Goal: Transaction & Acquisition: Download file/media

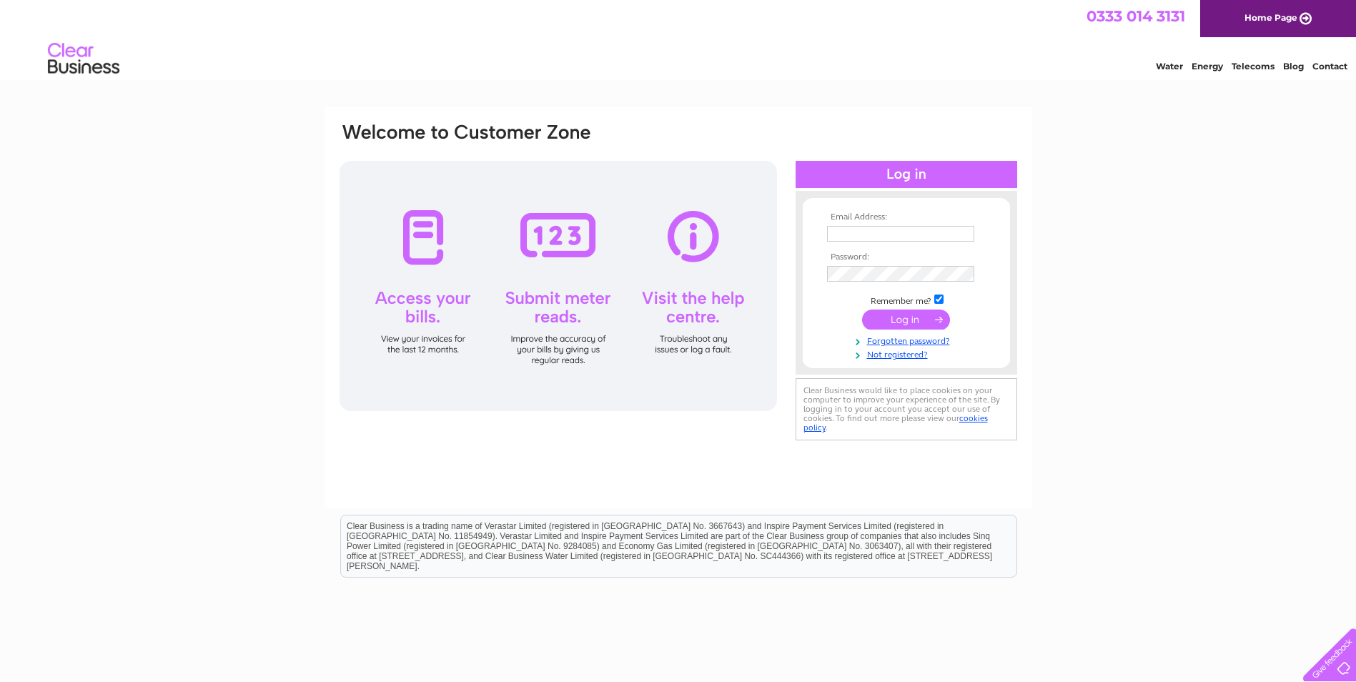
type input "info@cmke.co.uk"
click at [919, 317] on input "submit" at bounding box center [906, 320] width 88 height 20
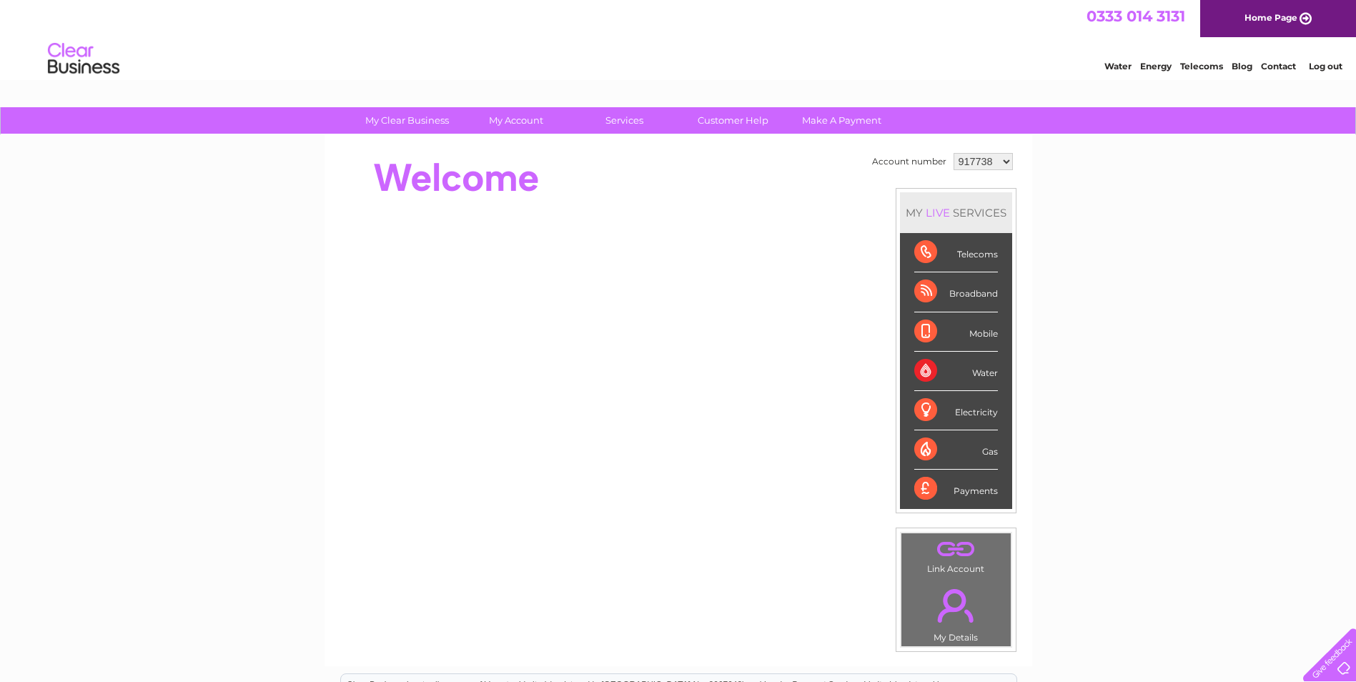
click at [1004, 162] on select "917738 1144497" at bounding box center [983, 161] width 59 height 17
select select "1144497"
click at [954, 153] on select "917738 1144497" at bounding box center [983, 161] width 59 height 17
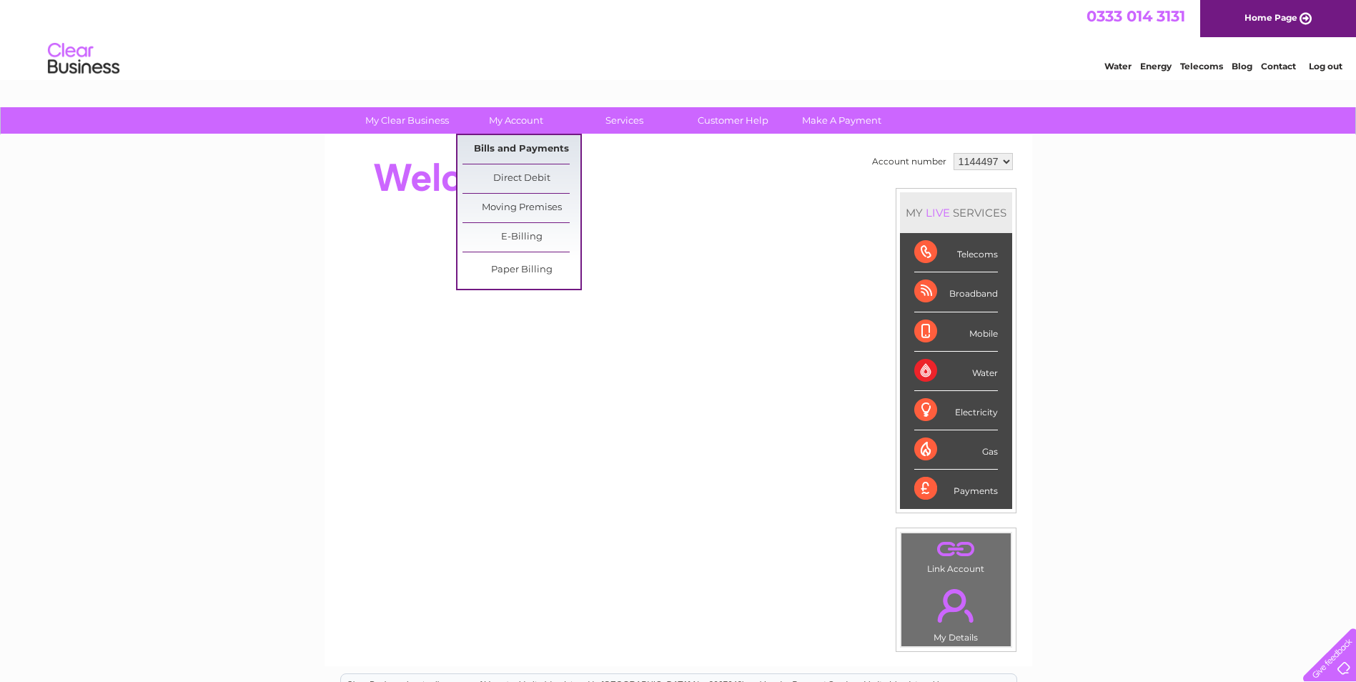
click at [527, 140] on link "Bills and Payments" at bounding box center [522, 149] width 118 height 29
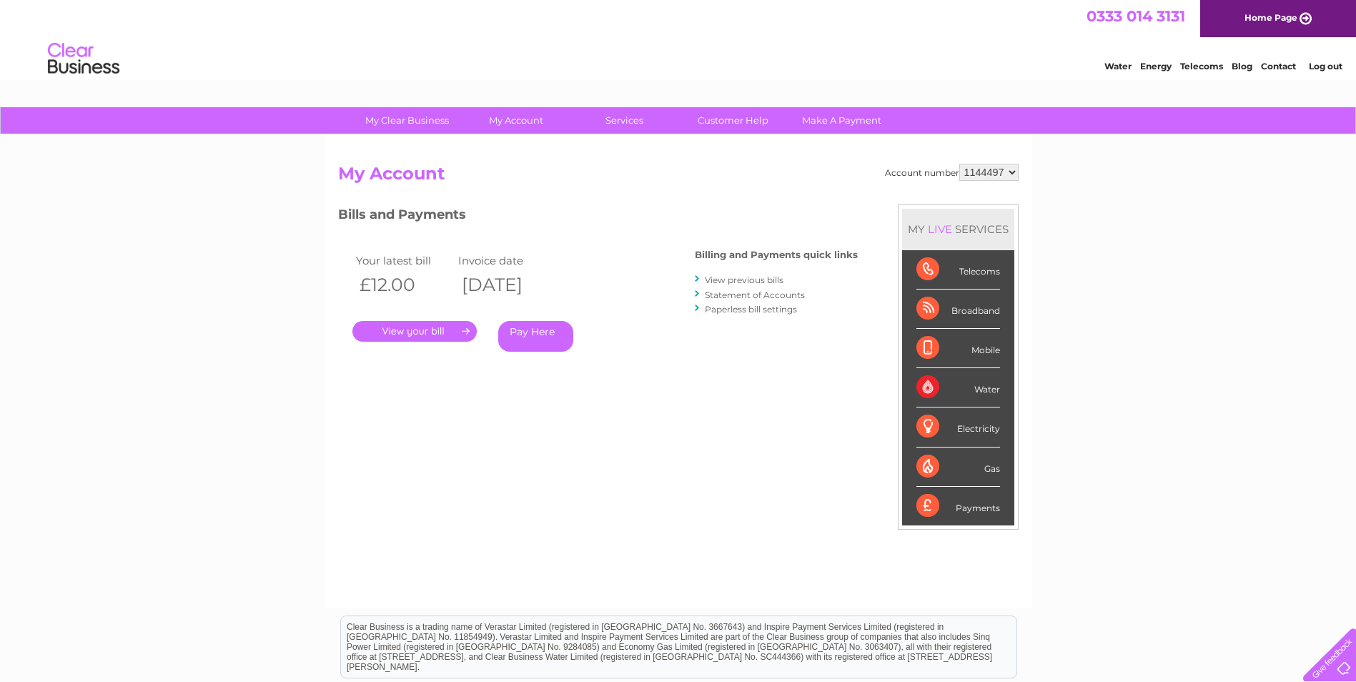
click at [443, 332] on link "." at bounding box center [414, 331] width 124 height 21
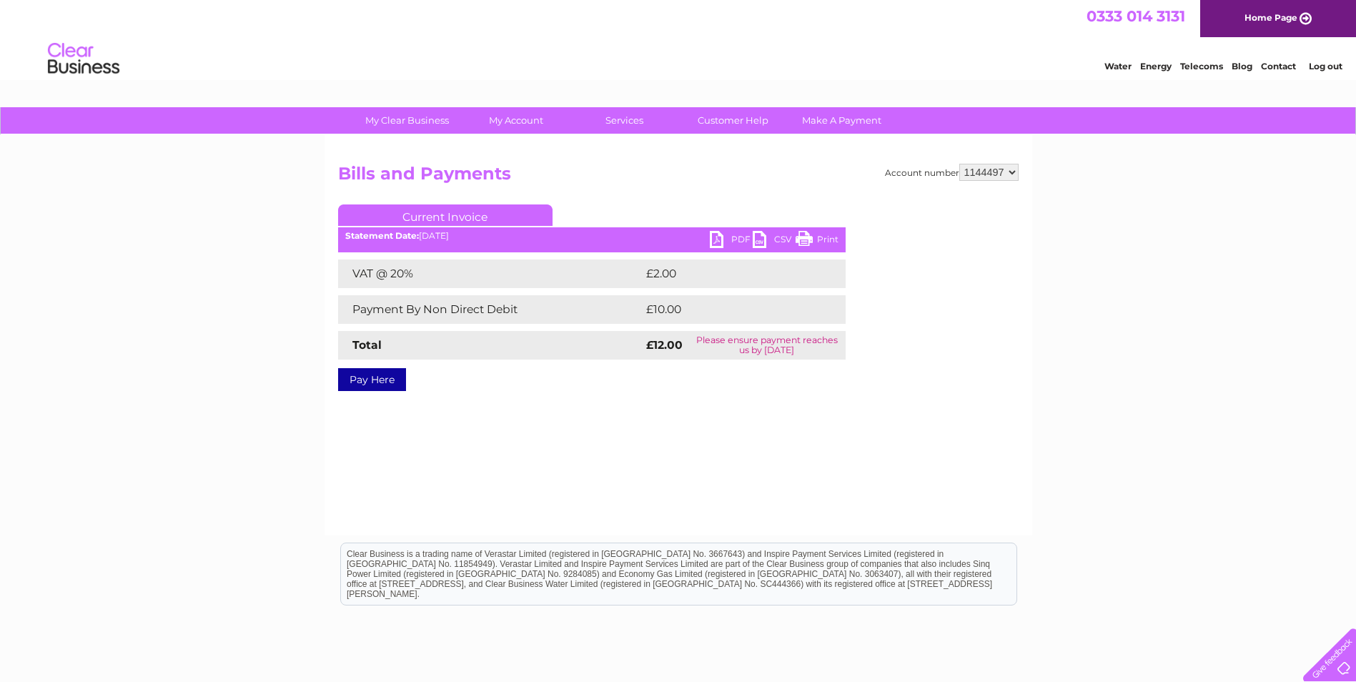
click at [718, 236] on link "PDF" at bounding box center [731, 241] width 43 height 21
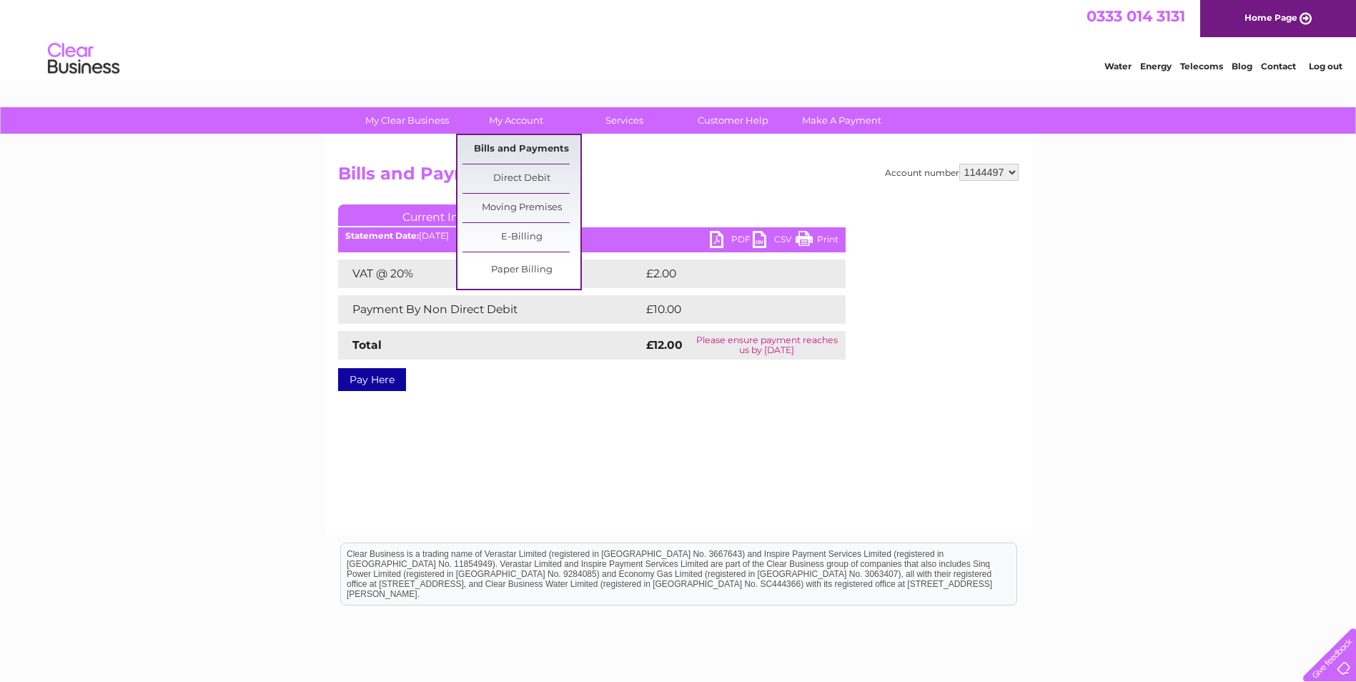
click at [531, 146] on link "Bills and Payments" at bounding box center [522, 149] width 118 height 29
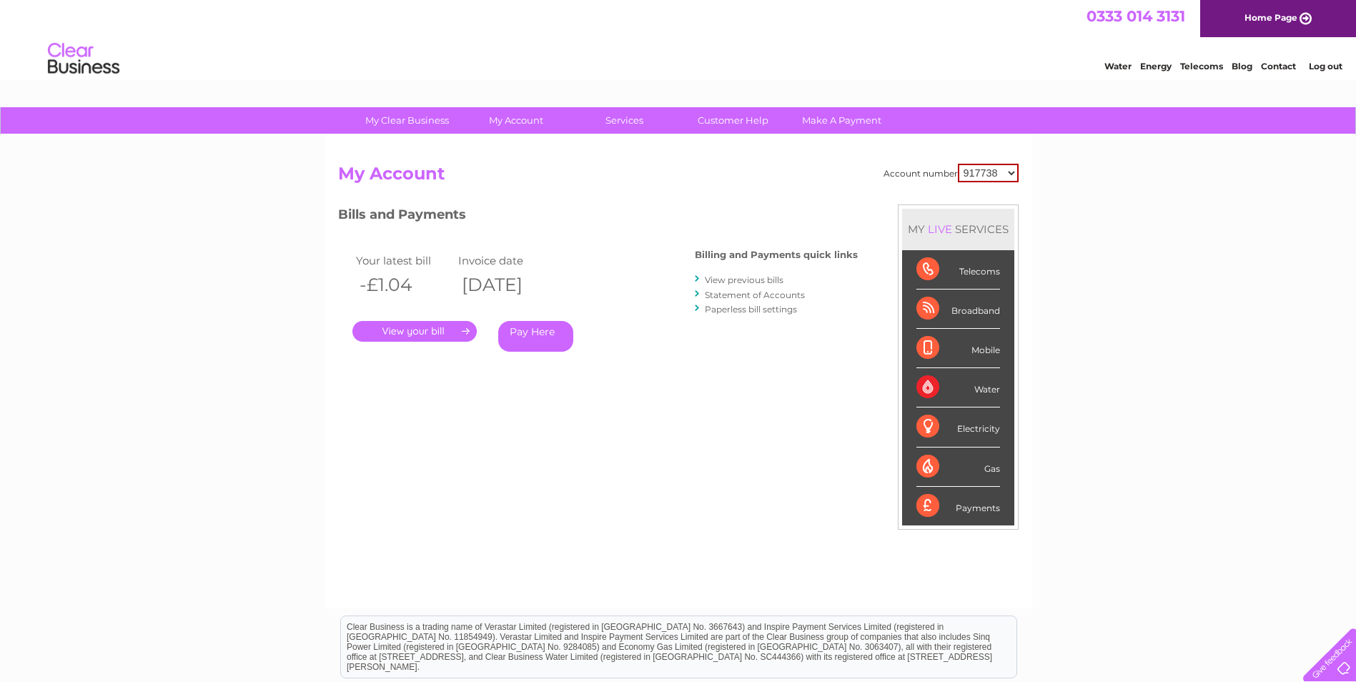
click at [1015, 173] on select "917738 1144497" at bounding box center [988, 173] width 61 height 19
select select "1144497"
click at [959, 164] on select "917738 1144497" at bounding box center [988, 173] width 61 height 19
click at [438, 332] on link "." at bounding box center [414, 331] width 124 height 21
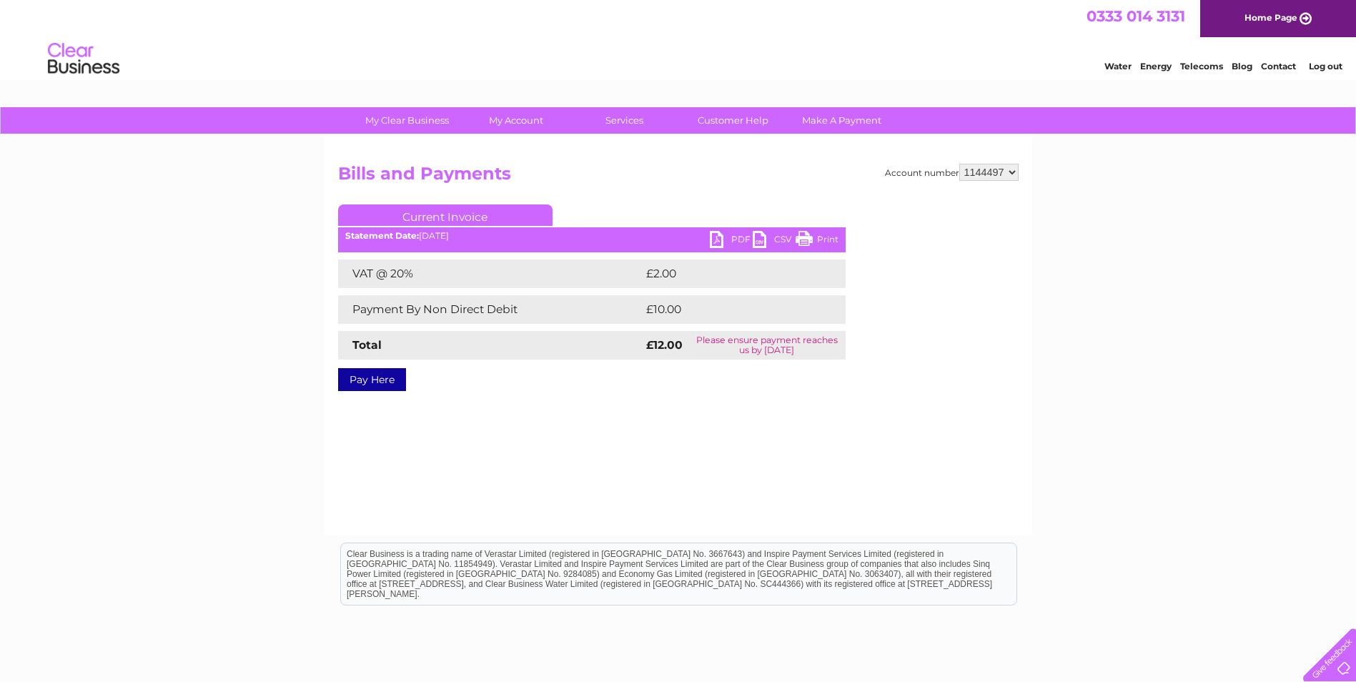
click at [721, 236] on link "PDF" at bounding box center [731, 241] width 43 height 21
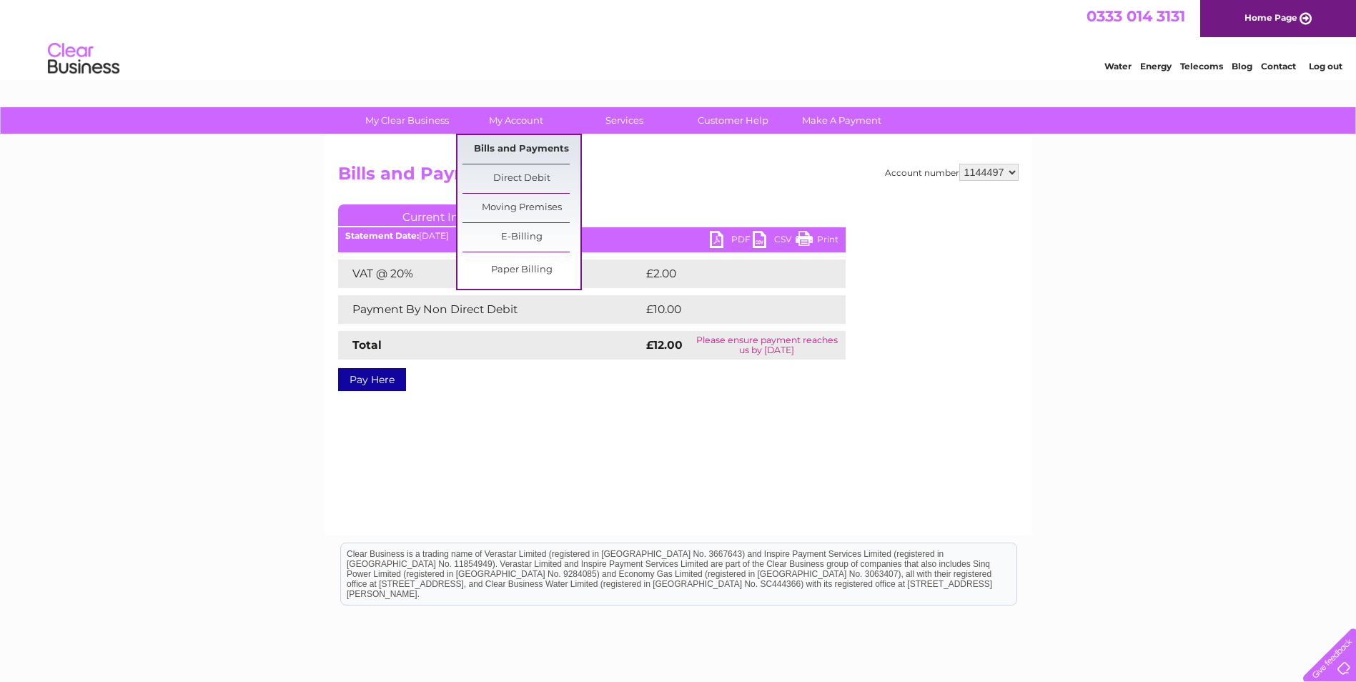
click at [525, 141] on link "Bills and Payments" at bounding box center [522, 149] width 118 height 29
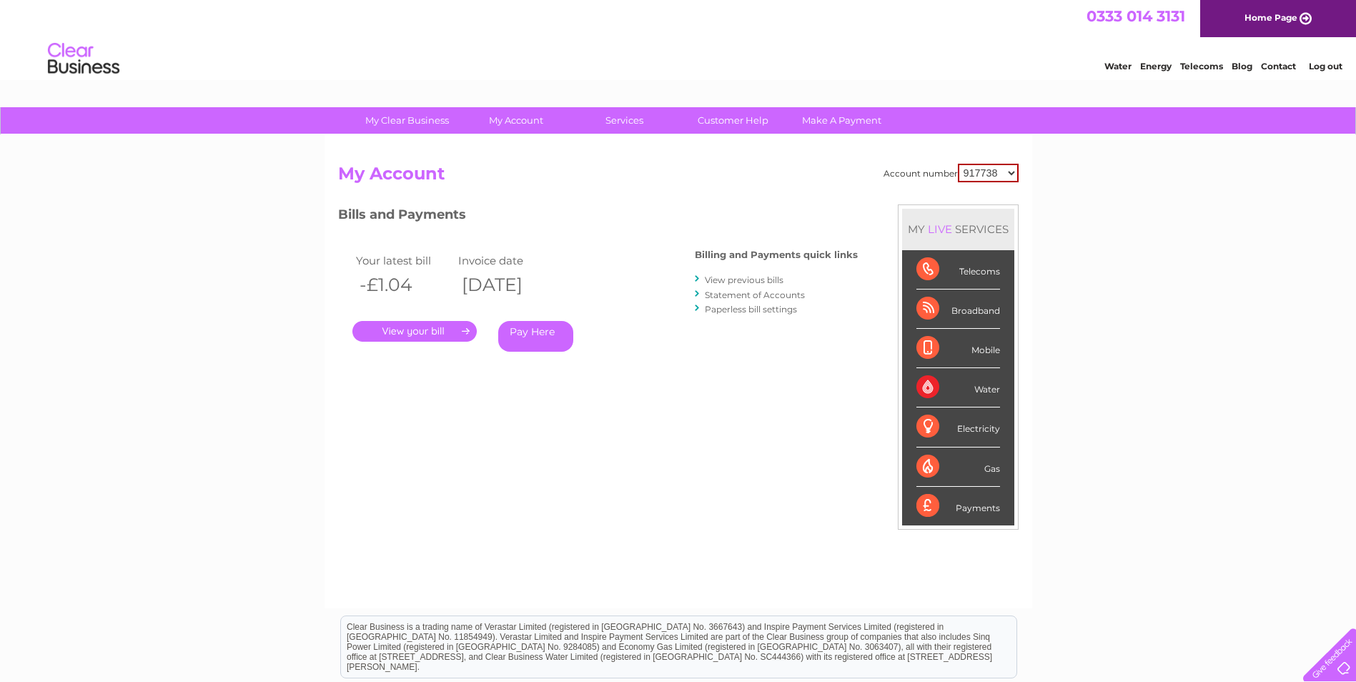
click at [1010, 170] on select "917738 1144497" at bounding box center [988, 173] width 61 height 19
select select "1144497"
click at [959, 164] on select "917738 1144497" at bounding box center [988, 173] width 61 height 19
click at [752, 278] on link "View previous bills" at bounding box center [744, 280] width 79 height 11
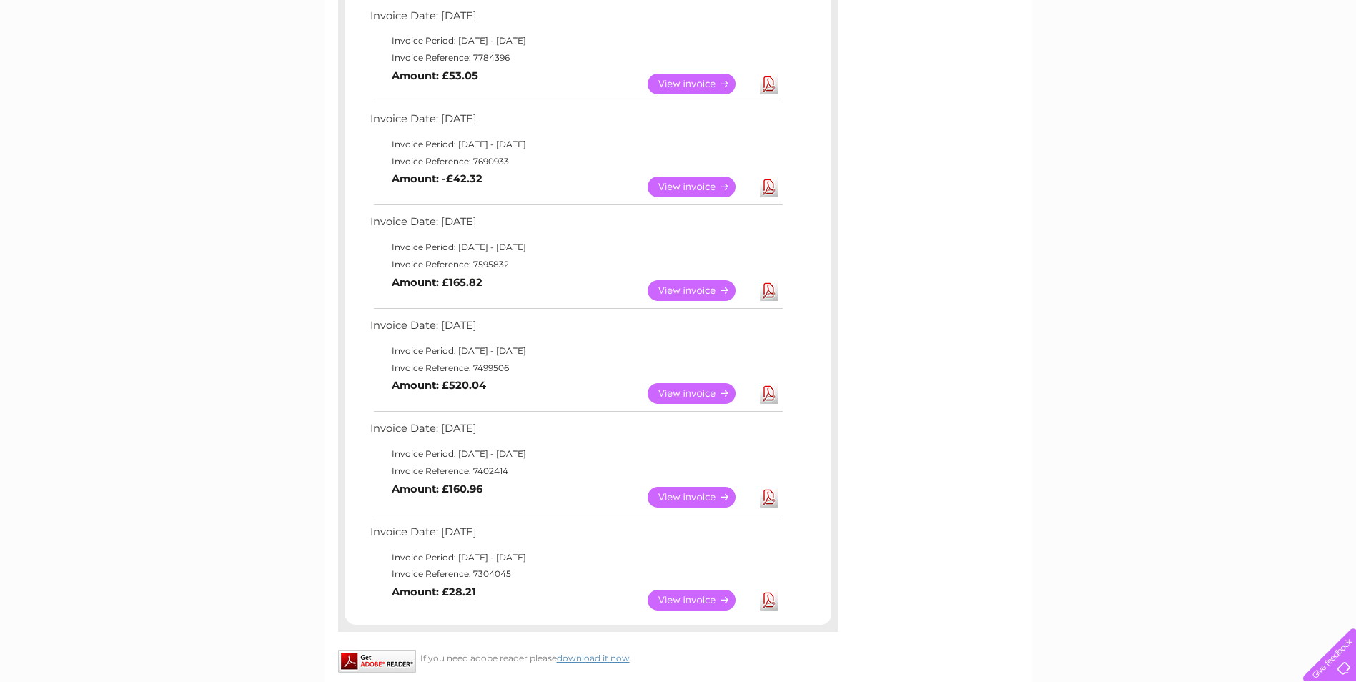
scroll to position [643, 0]
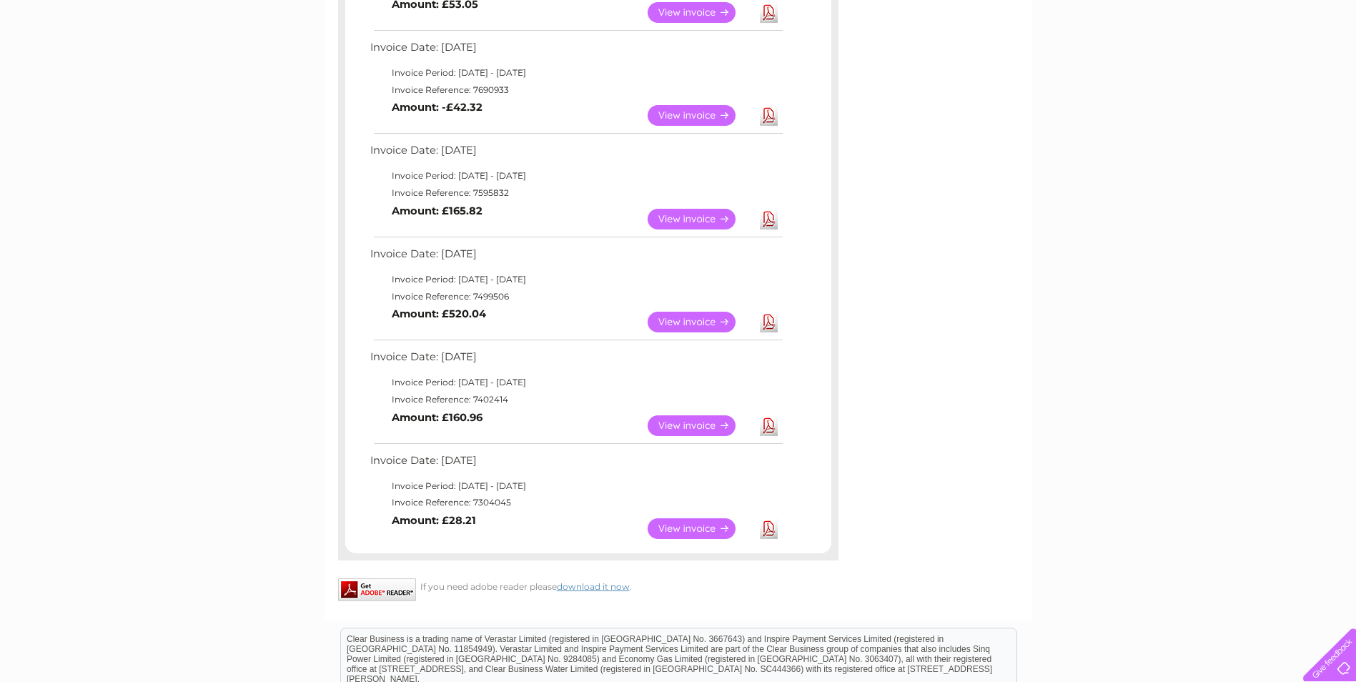
click at [767, 526] on link "Download" at bounding box center [769, 528] width 18 height 21
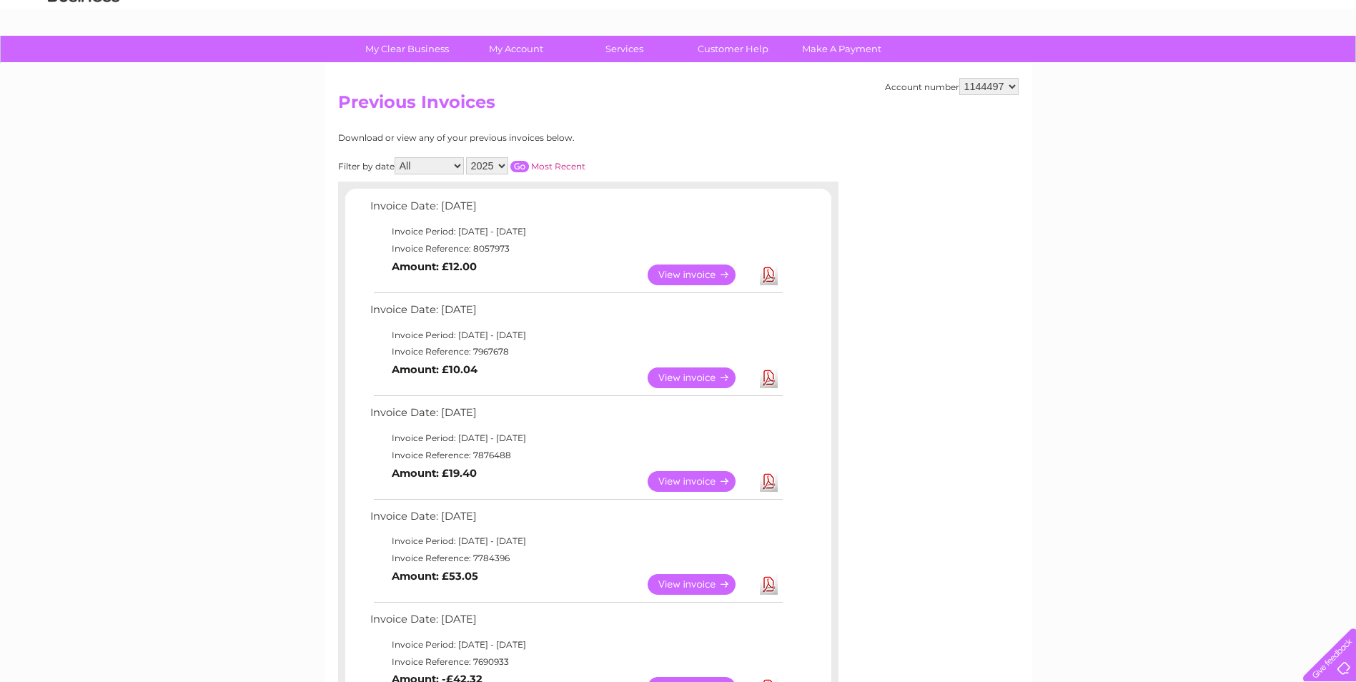
scroll to position [0, 0]
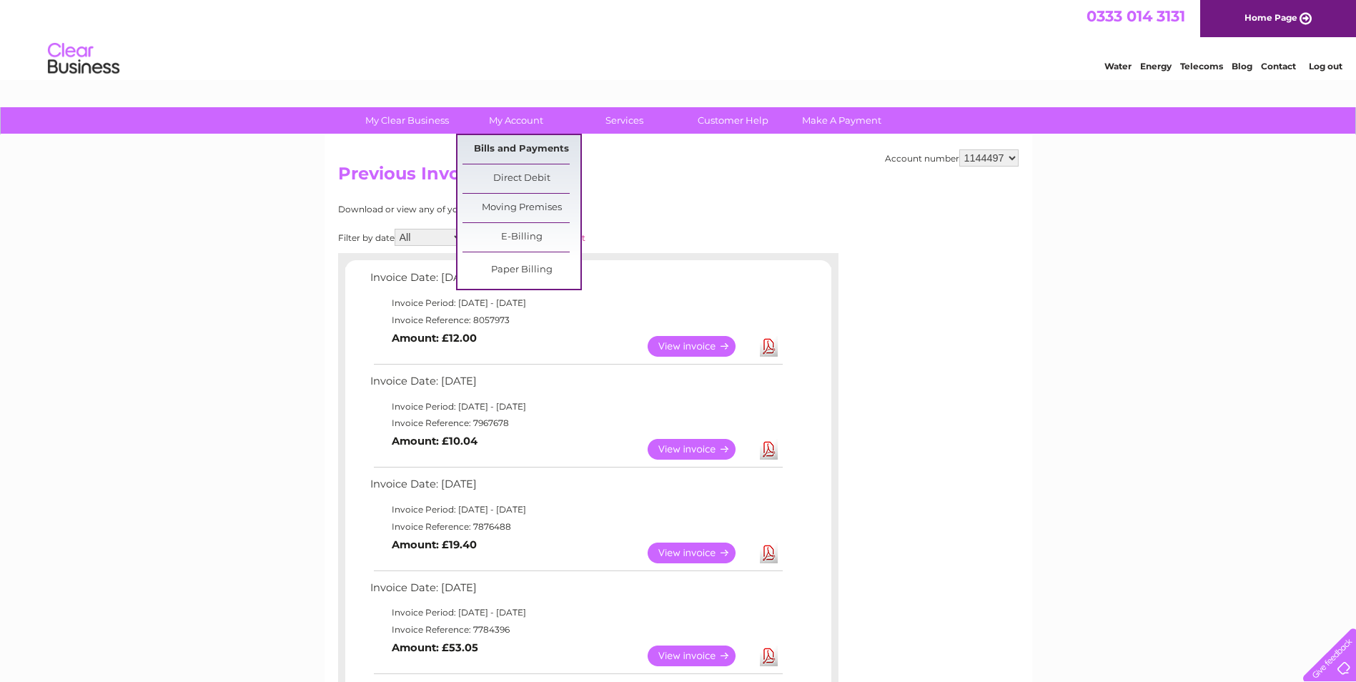
click at [500, 151] on link "Bills and Payments" at bounding box center [522, 149] width 118 height 29
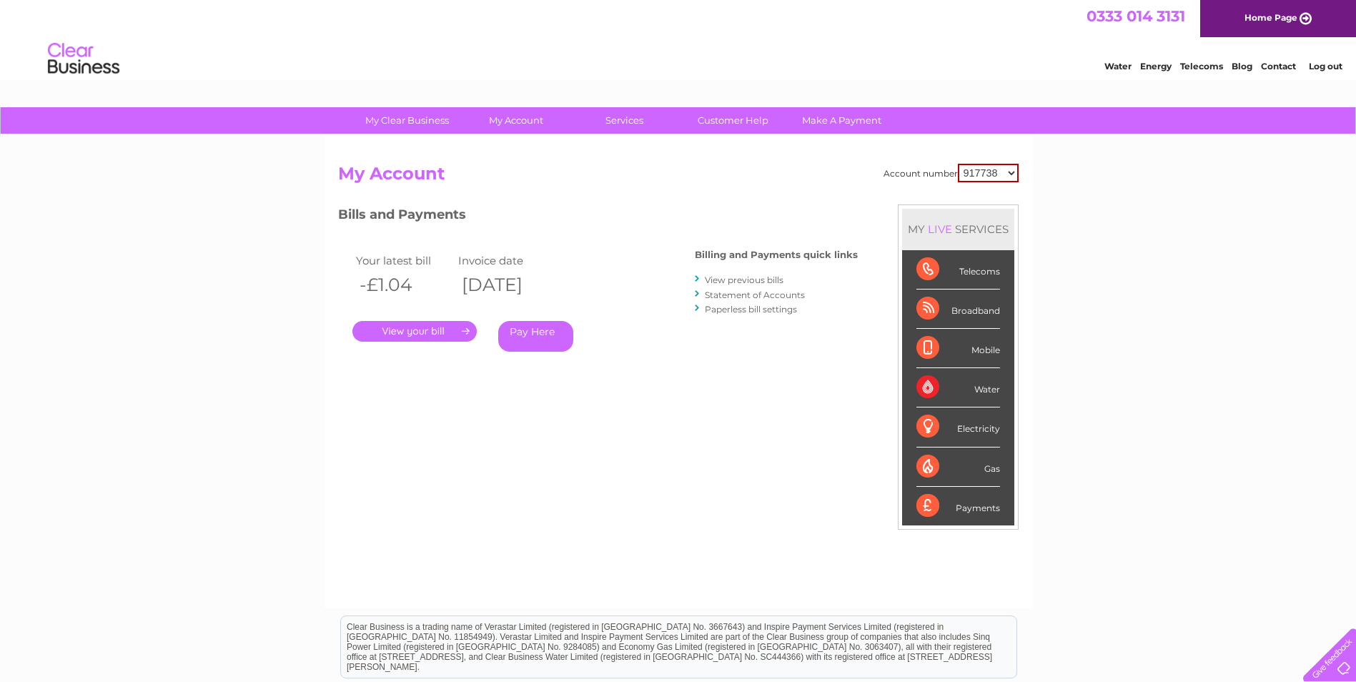
click at [1011, 170] on select "917738 1144497" at bounding box center [988, 173] width 61 height 19
select select "1144497"
click at [959, 164] on select "917738 1144497" at bounding box center [988, 173] width 61 height 19
click at [435, 329] on link "." at bounding box center [414, 331] width 124 height 21
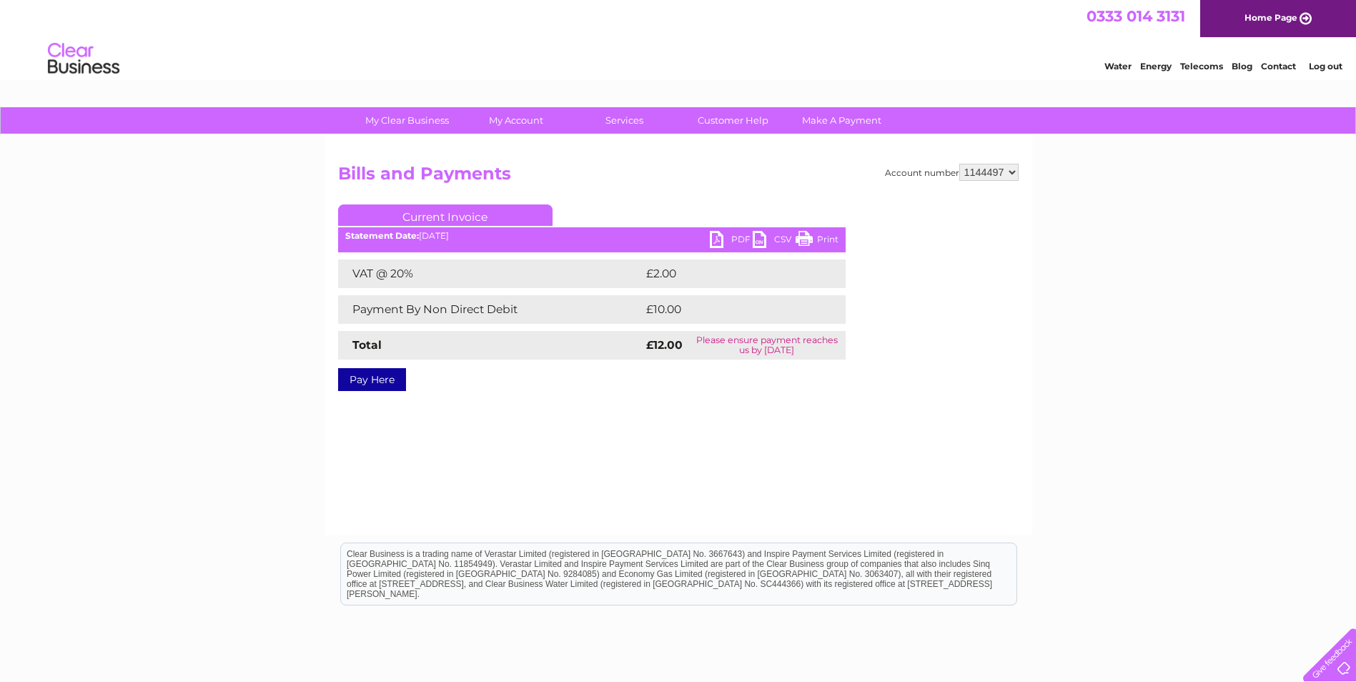
click at [718, 239] on link "PDF" at bounding box center [731, 241] width 43 height 21
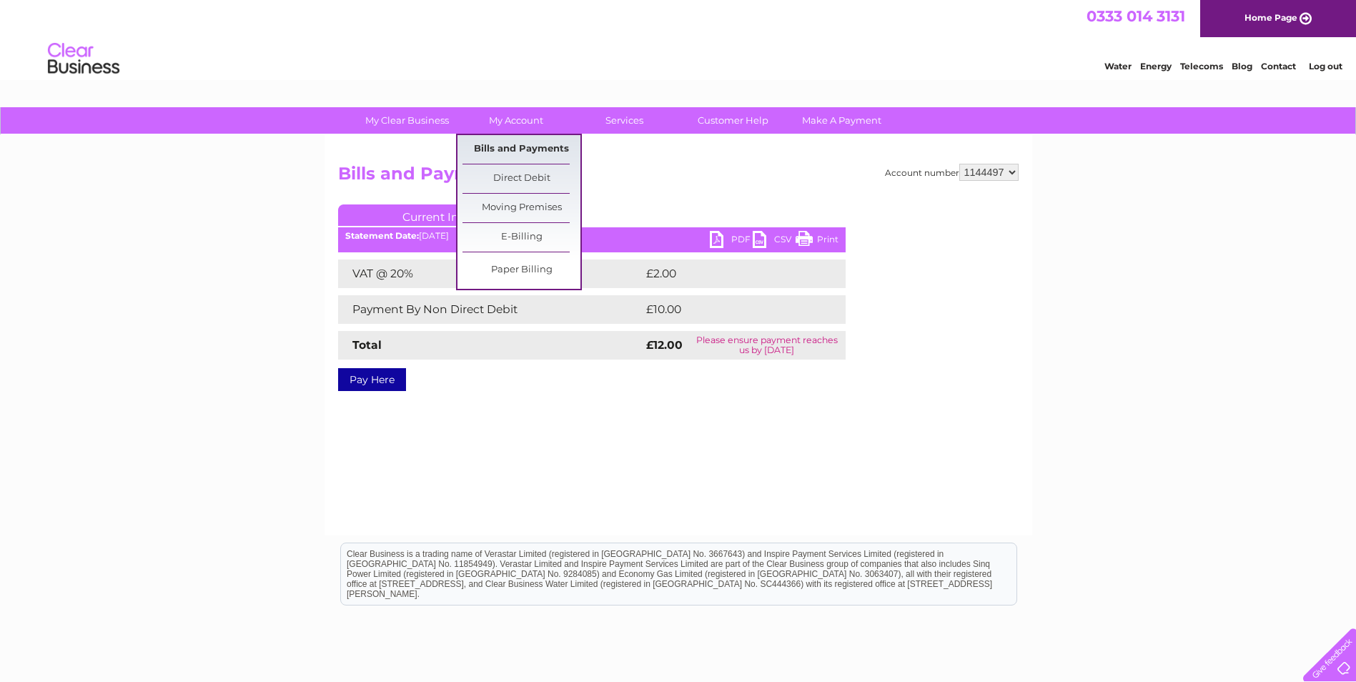
click at [507, 147] on link "Bills and Payments" at bounding box center [522, 149] width 118 height 29
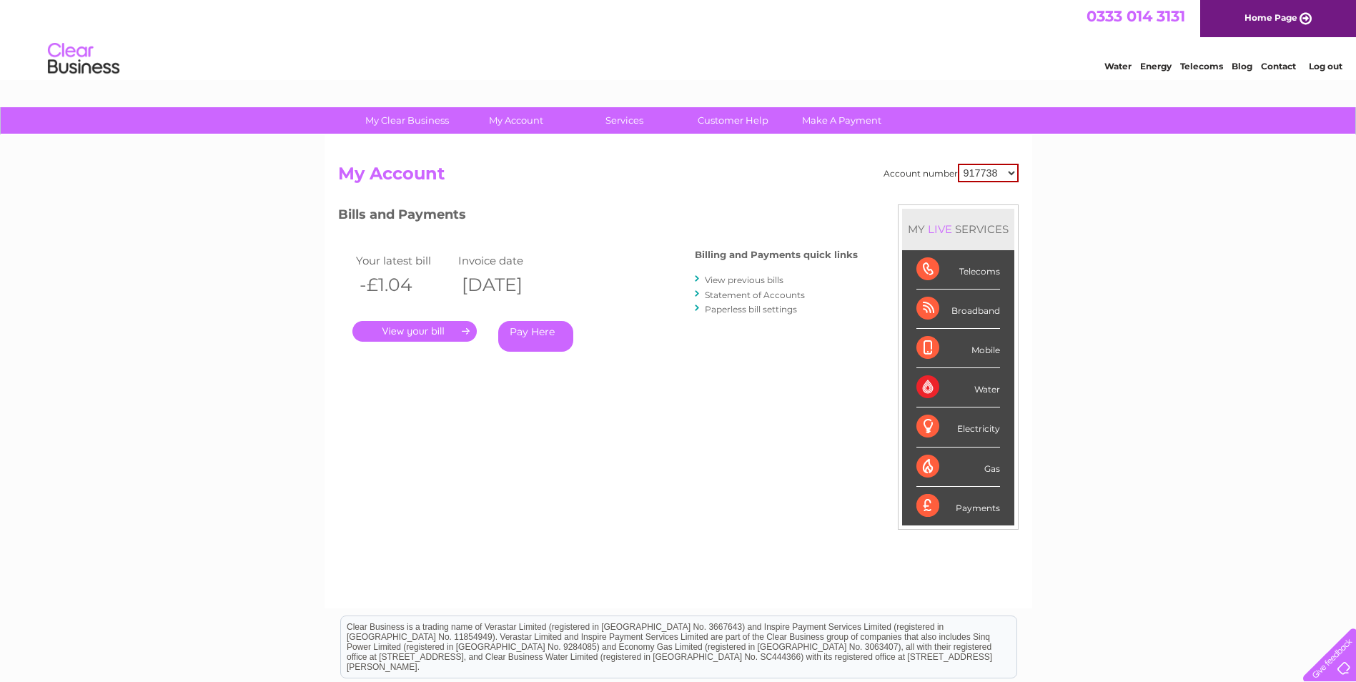
click at [1012, 169] on select "917738 1144497" at bounding box center [988, 173] width 61 height 19
select select "1144497"
click at [959, 164] on select "917738 1144497" at bounding box center [988, 173] width 61 height 19
click at [741, 280] on link "View previous bills" at bounding box center [744, 280] width 79 height 11
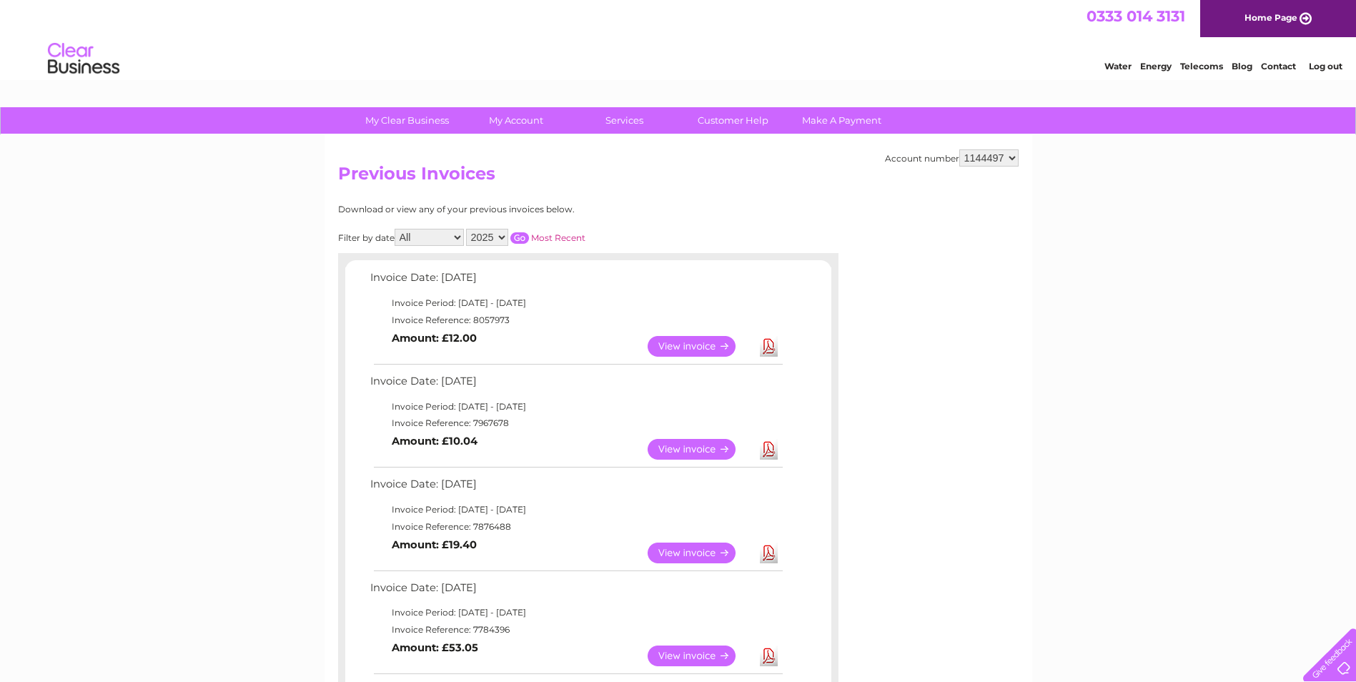
click at [764, 448] on link "Download" at bounding box center [769, 449] width 18 height 21
click at [772, 448] on link "Download" at bounding box center [769, 449] width 18 height 21
click at [767, 342] on link "Download" at bounding box center [769, 346] width 18 height 21
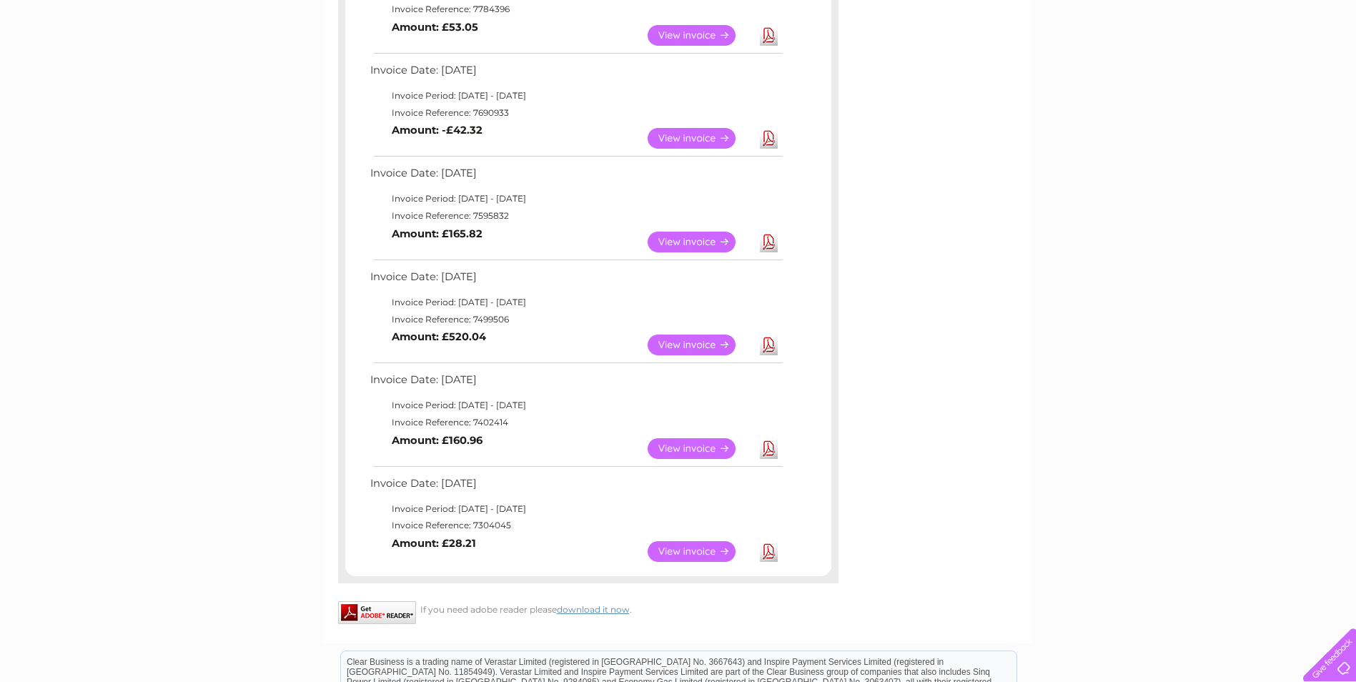
scroll to position [643, 0]
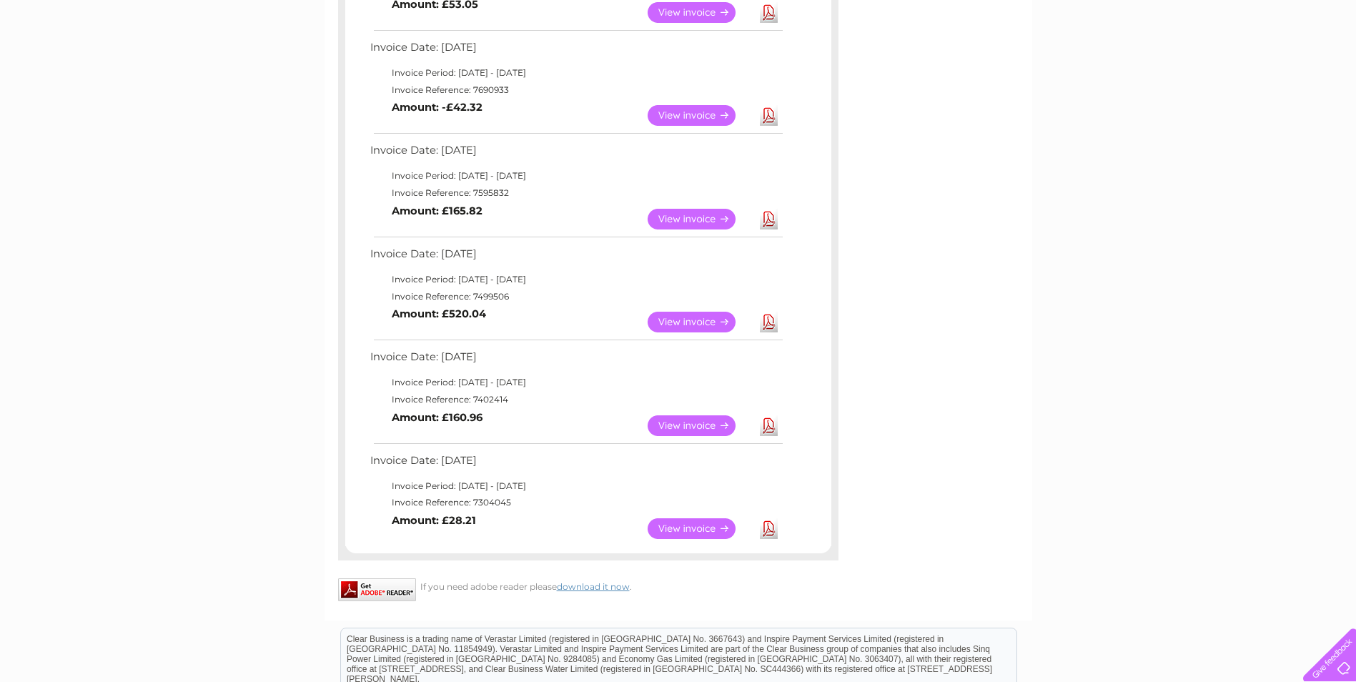
click at [771, 422] on link "Download" at bounding box center [769, 425] width 18 height 21
click at [761, 323] on link "Download" at bounding box center [769, 322] width 18 height 21
click at [773, 217] on link "Download" at bounding box center [769, 219] width 18 height 21
click at [774, 110] on link "Download" at bounding box center [769, 115] width 18 height 21
click at [769, 114] on link "Download" at bounding box center [769, 115] width 18 height 21
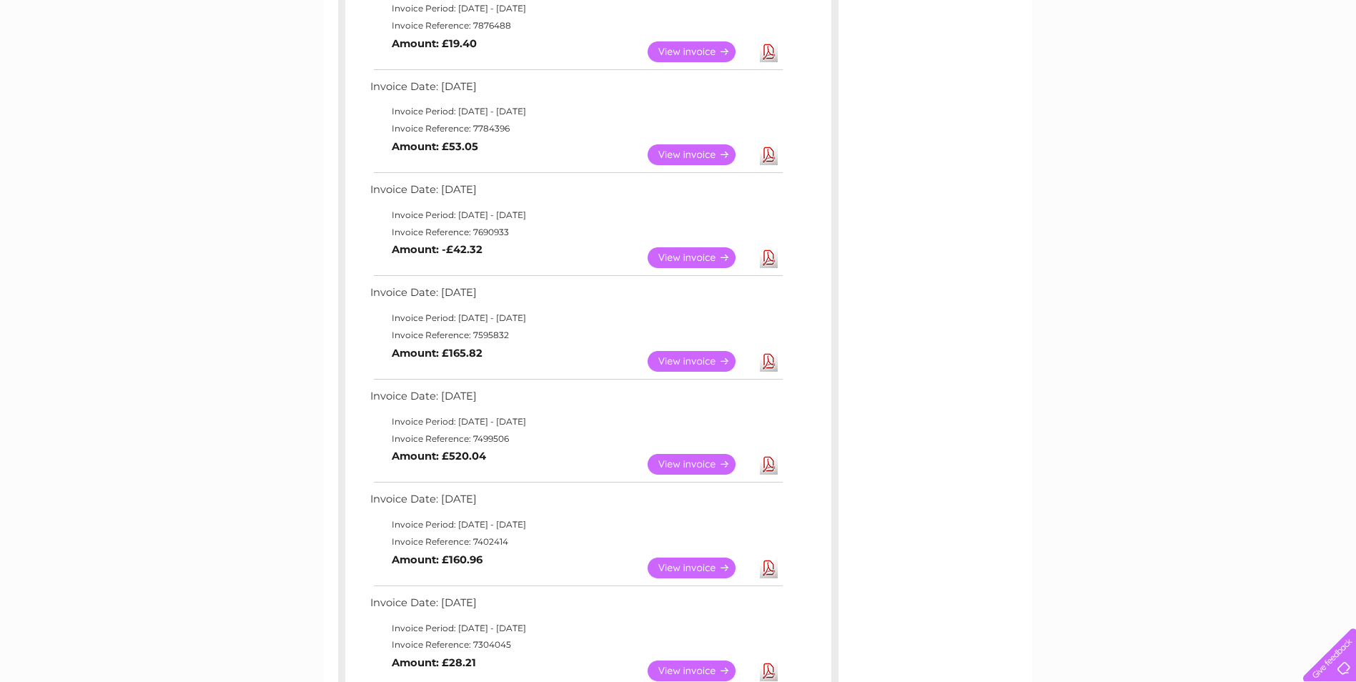
scroll to position [500, 0]
click at [769, 155] on link "Download" at bounding box center [769, 155] width 18 height 21
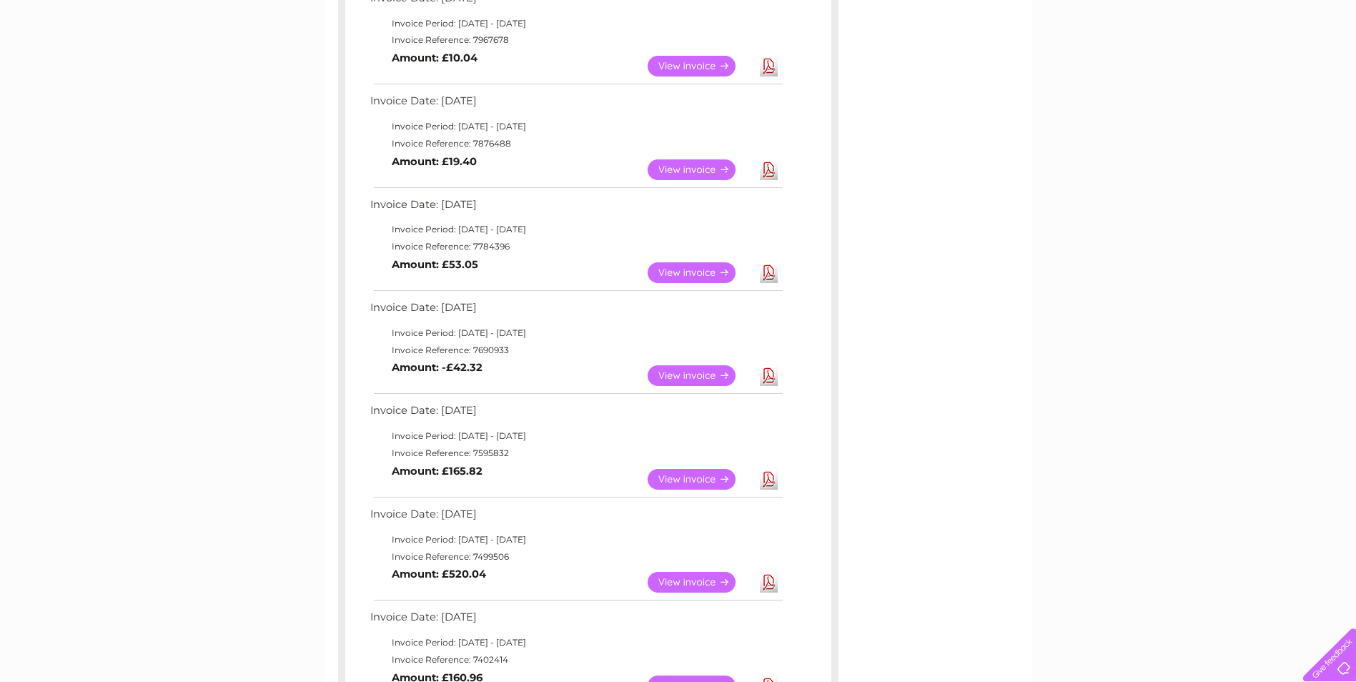
scroll to position [357, 0]
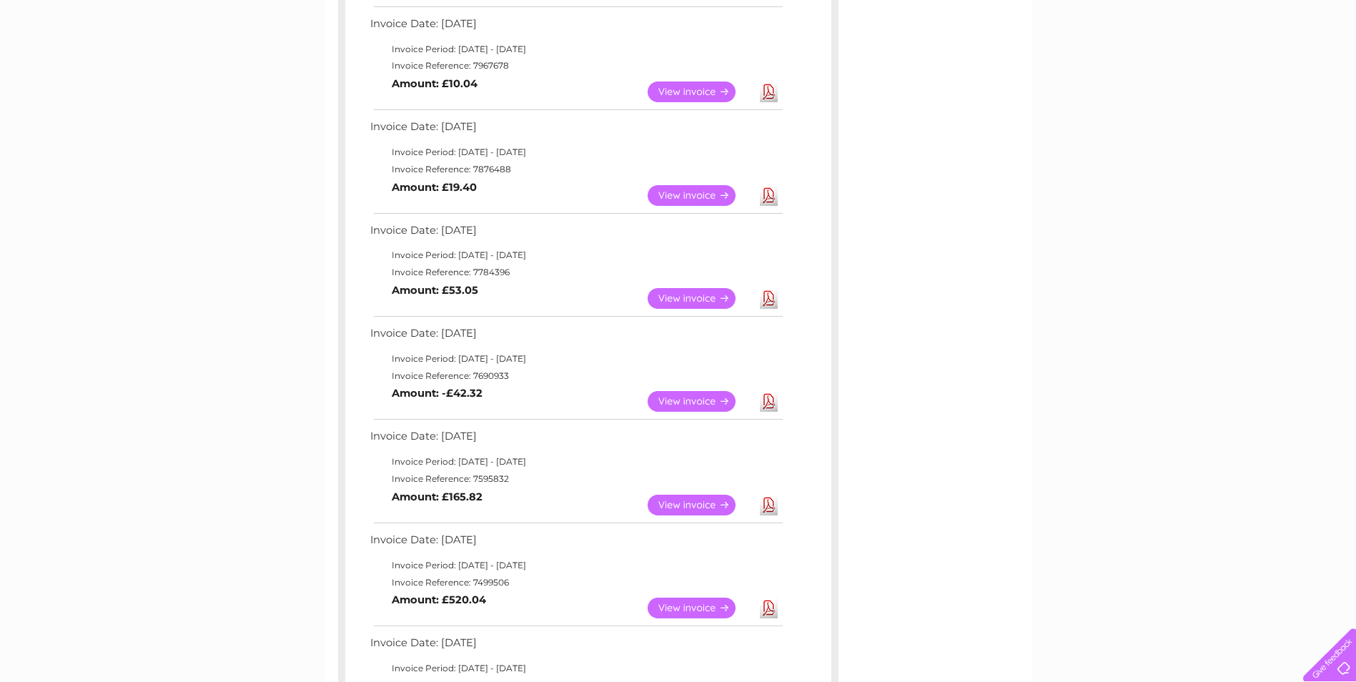
click at [772, 197] on link "Download" at bounding box center [769, 195] width 18 height 21
click at [766, 89] on link "Download" at bounding box center [769, 92] width 18 height 21
